Goal: Task Accomplishment & Management: Manage account settings

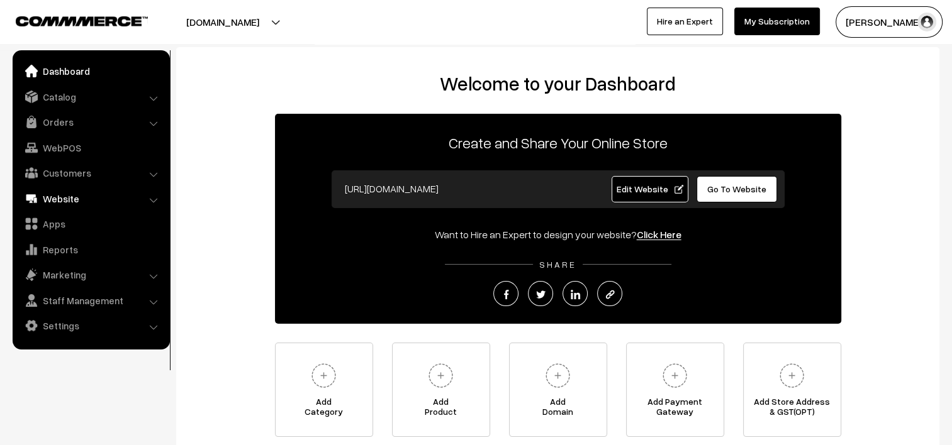
click at [61, 198] on link "Website" at bounding box center [91, 198] width 150 height 23
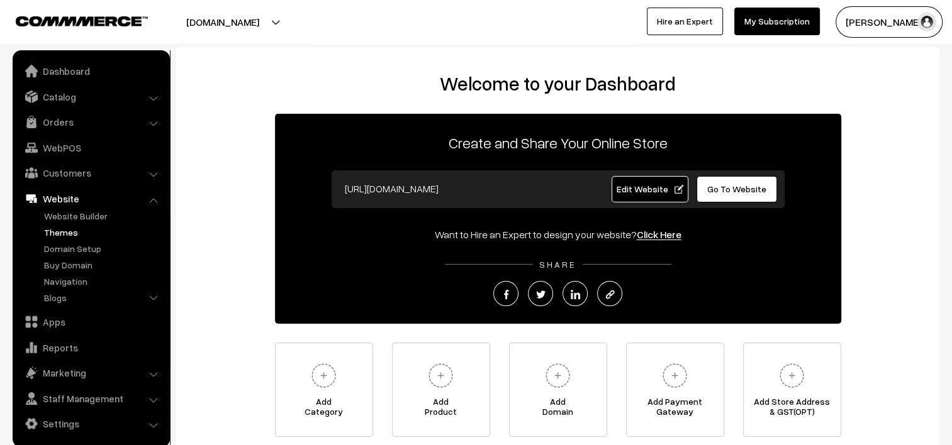
click at [63, 234] on link "Themes" at bounding box center [103, 232] width 125 height 13
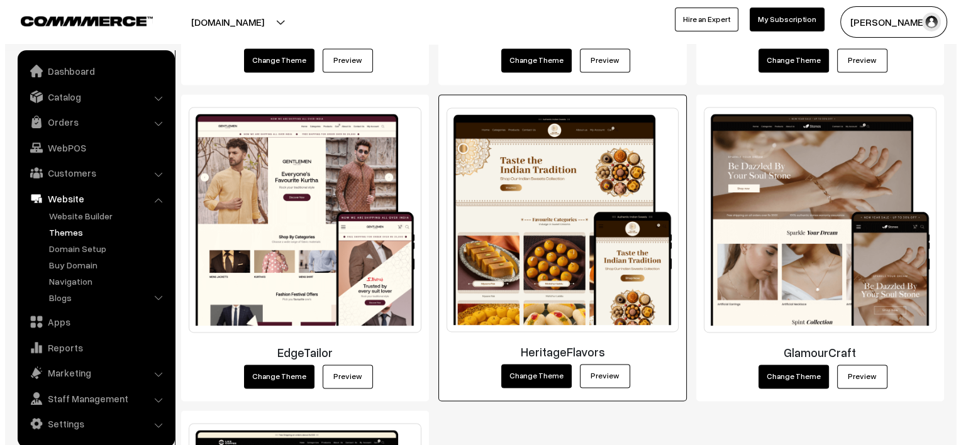
scroll to position [1760, 0]
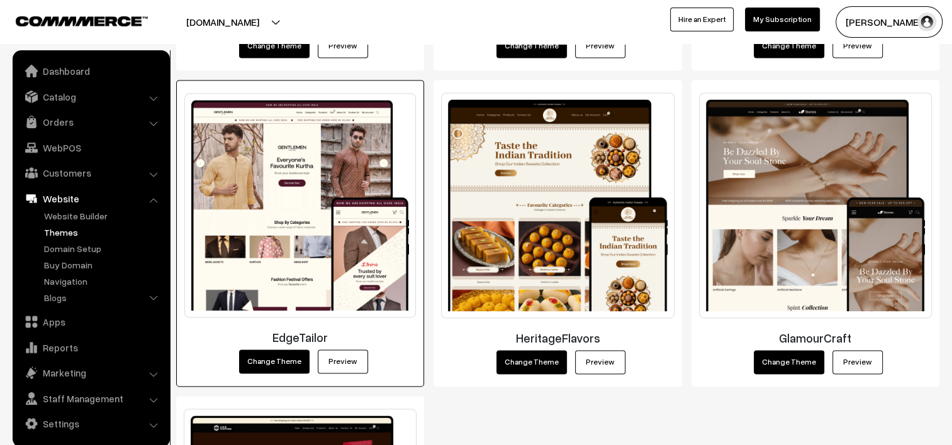
click at [254, 359] on button "Change Theme" at bounding box center [274, 362] width 70 height 24
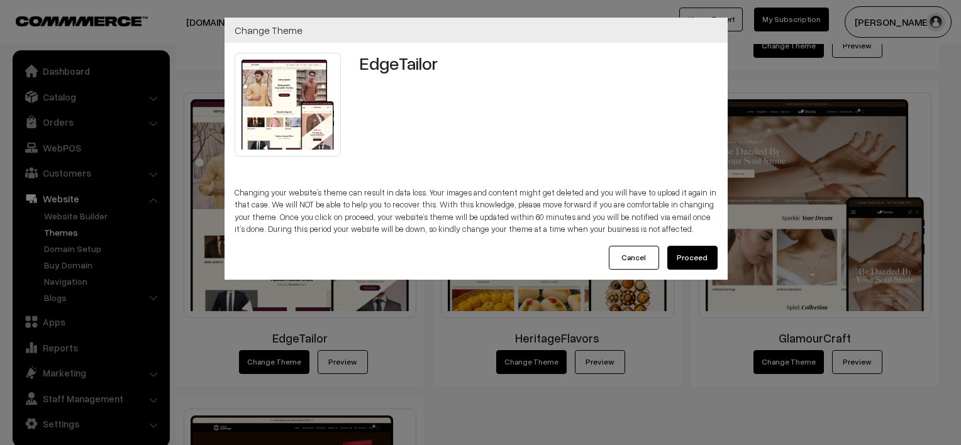
click at [689, 261] on button "Proceed" at bounding box center [692, 258] width 50 height 24
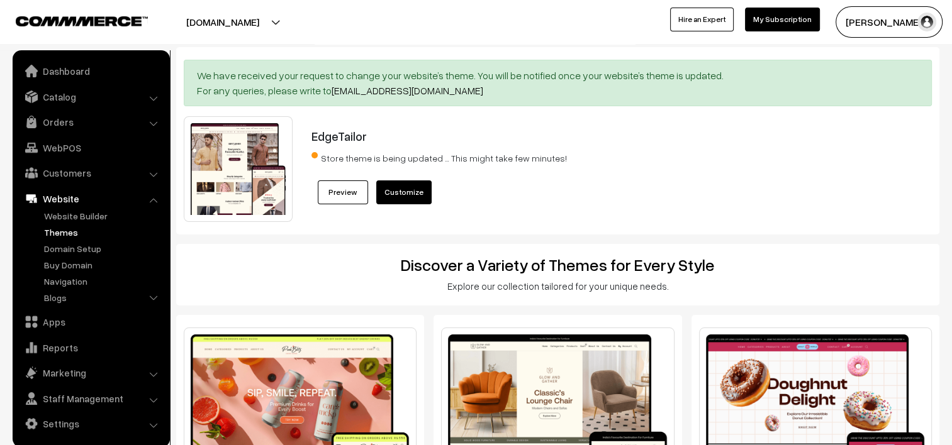
click at [349, 191] on link "Preview" at bounding box center [343, 193] width 50 height 24
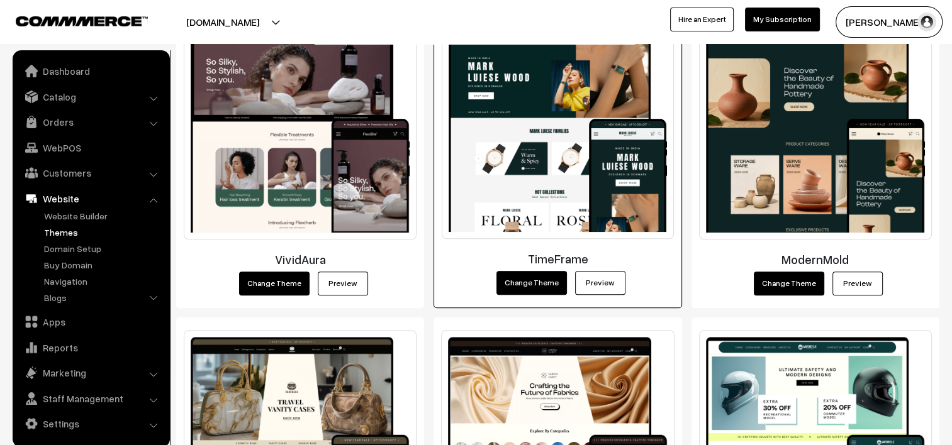
scroll to position [1132, 0]
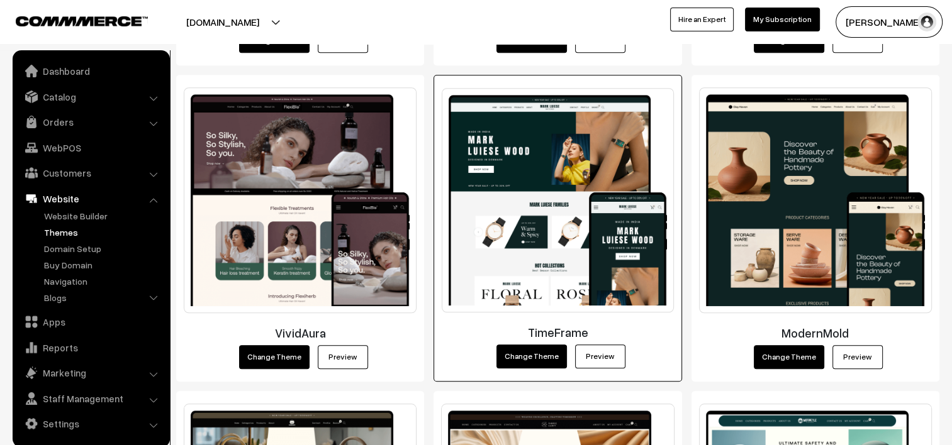
click at [552, 186] on img at bounding box center [558, 200] width 232 height 225
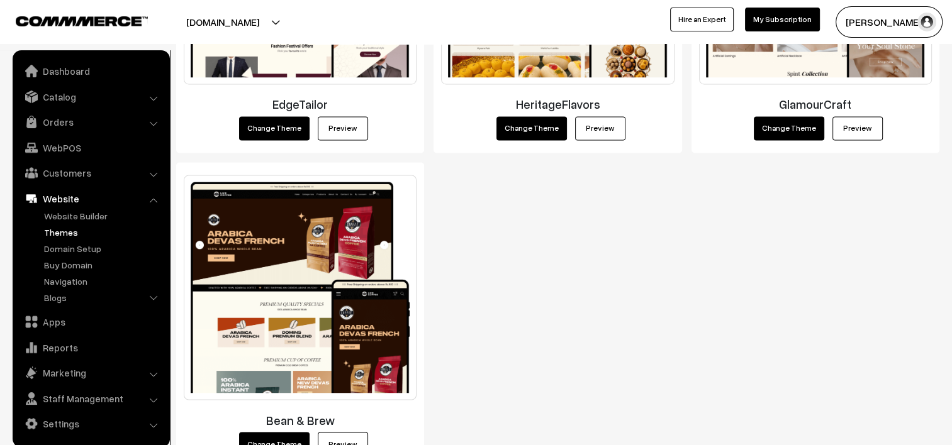
scroll to position [2076, 0]
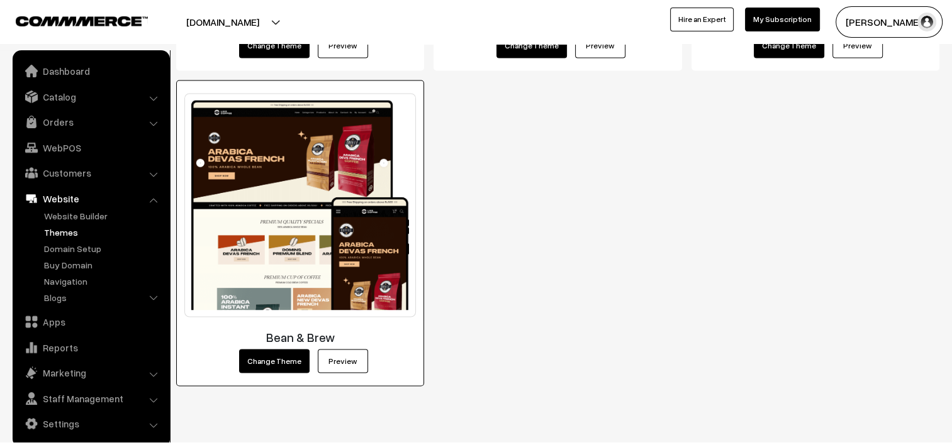
click at [355, 367] on link "Preview" at bounding box center [343, 361] width 50 height 24
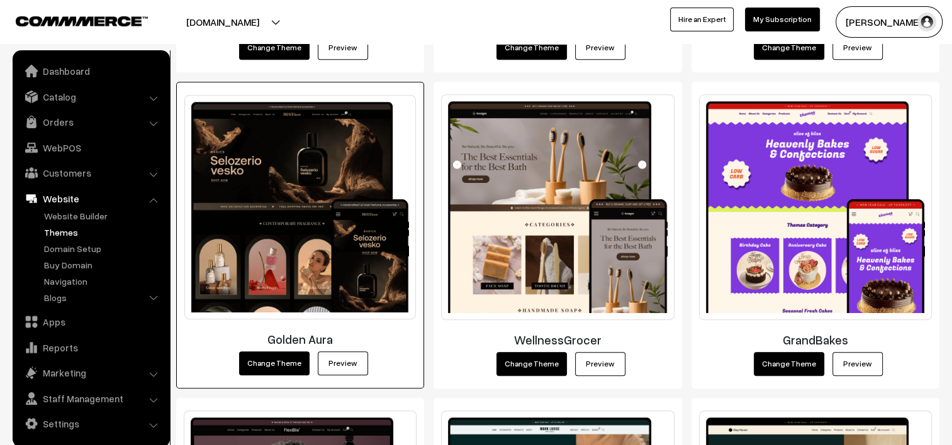
scroll to position [879, 0]
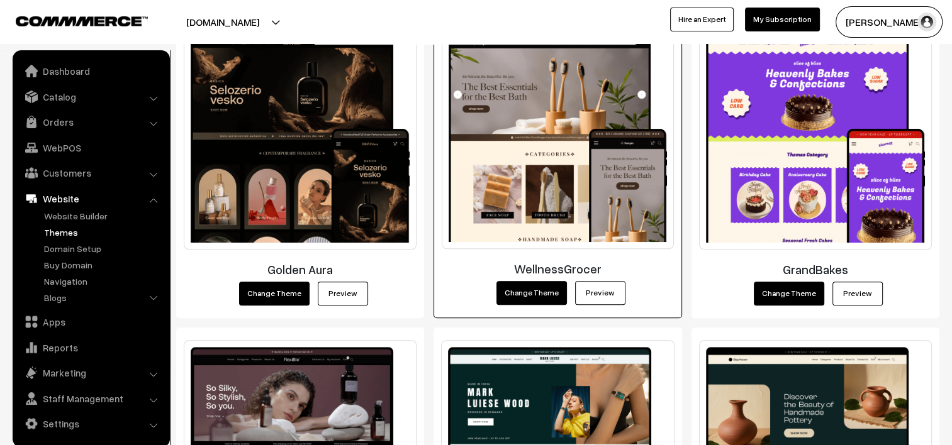
click at [576, 156] on img at bounding box center [558, 137] width 232 height 225
click at [598, 290] on link "Preview" at bounding box center [600, 293] width 50 height 24
